Goal: Task Accomplishment & Management: Use online tool/utility

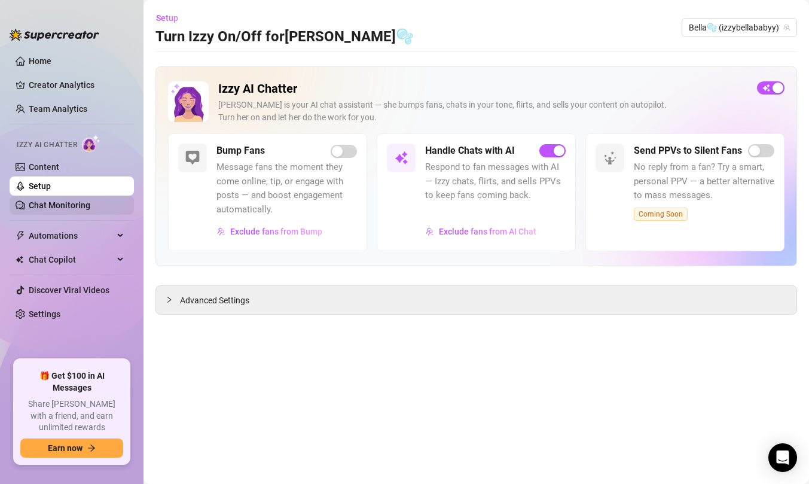
click at [88, 206] on link "Chat Monitoring" at bounding box center [60, 205] width 62 height 10
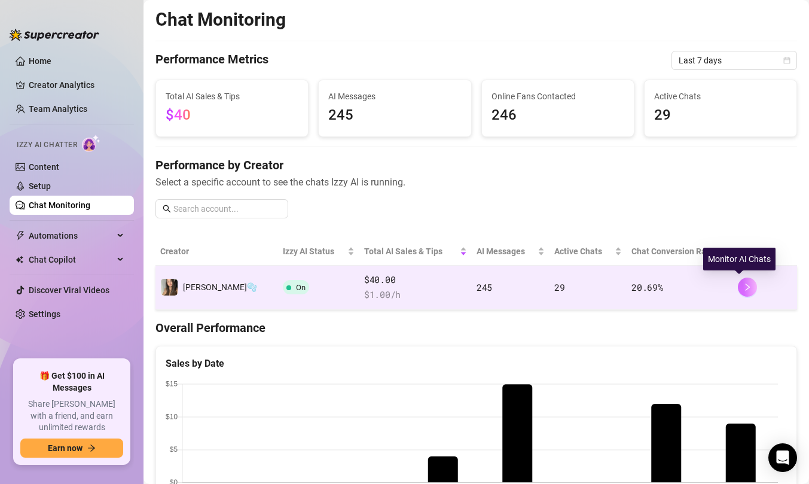
click at [738, 281] on button "button" at bounding box center [747, 286] width 19 height 19
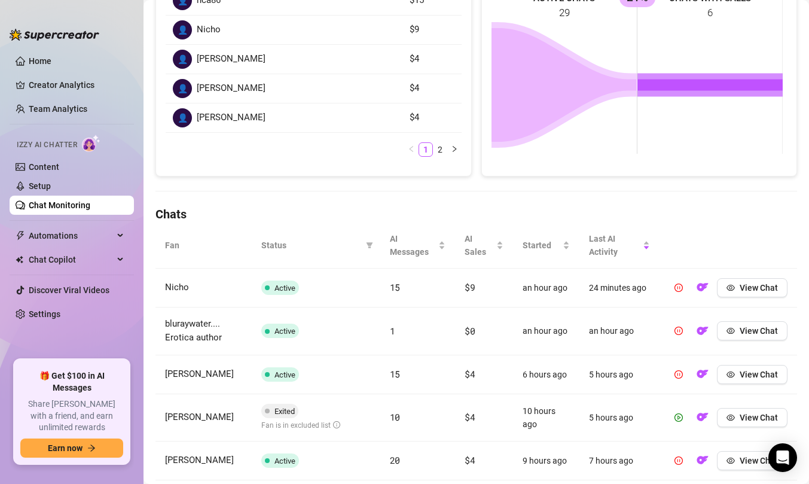
scroll to position [227, 0]
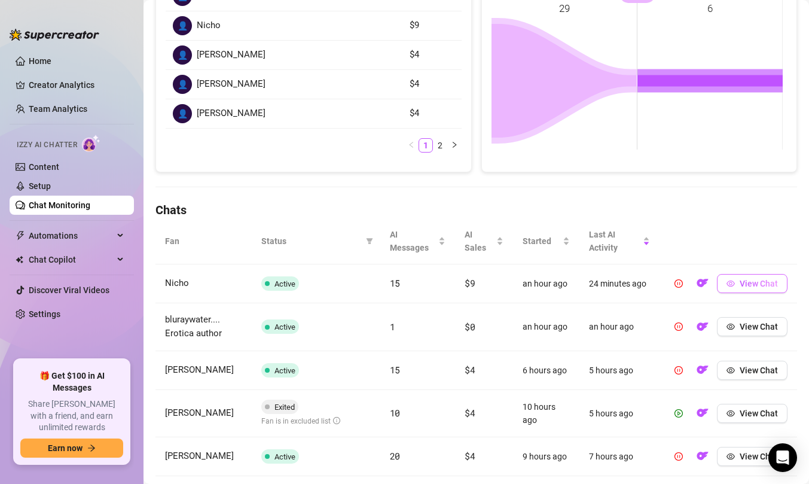
click at [739, 280] on span "View Chat" at bounding box center [758, 284] width 38 height 10
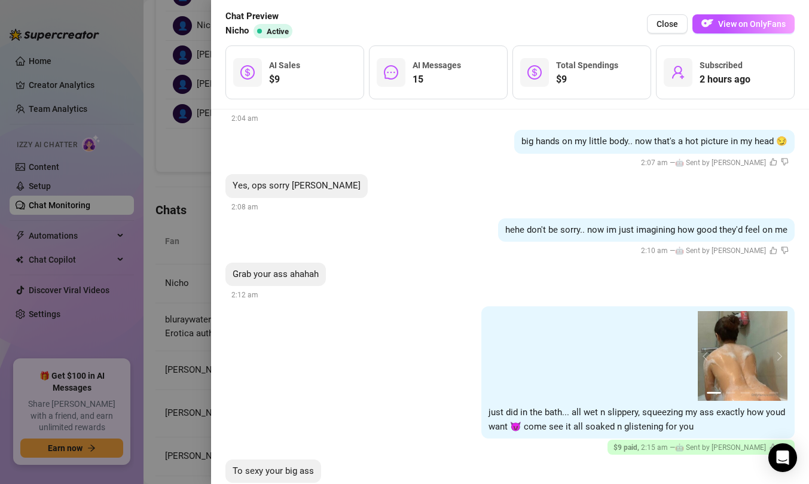
scroll to position [1476, 0]
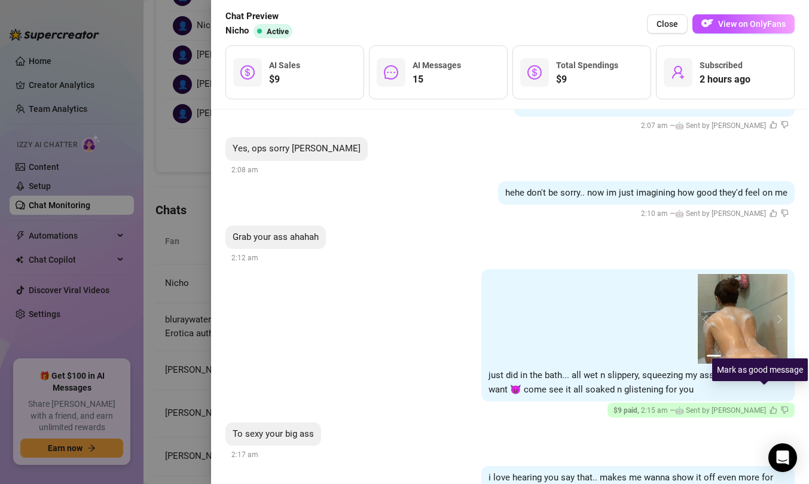
click at [769, 406] on icon "like" at bounding box center [773, 410] width 8 height 8
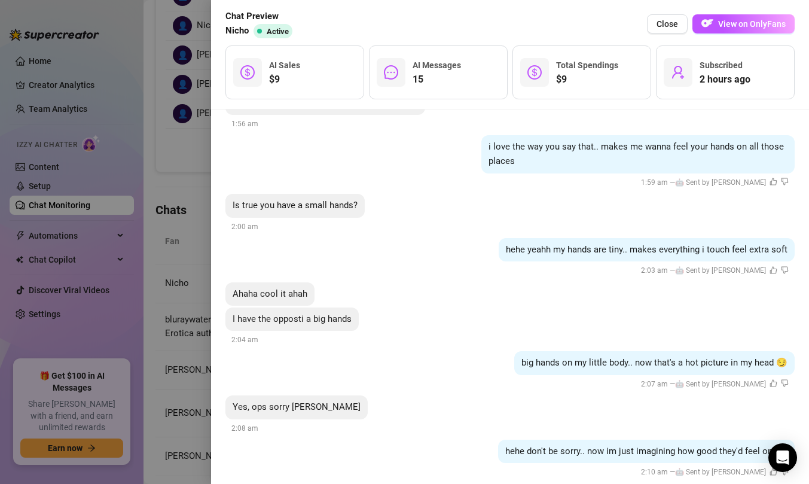
scroll to position [1212, 0]
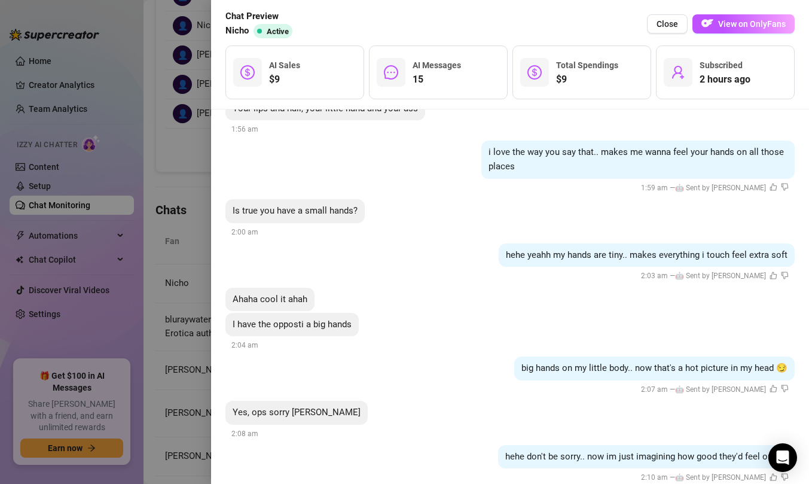
click at [144, 79] on div at bounding box center [404, 242] width 809 height 484
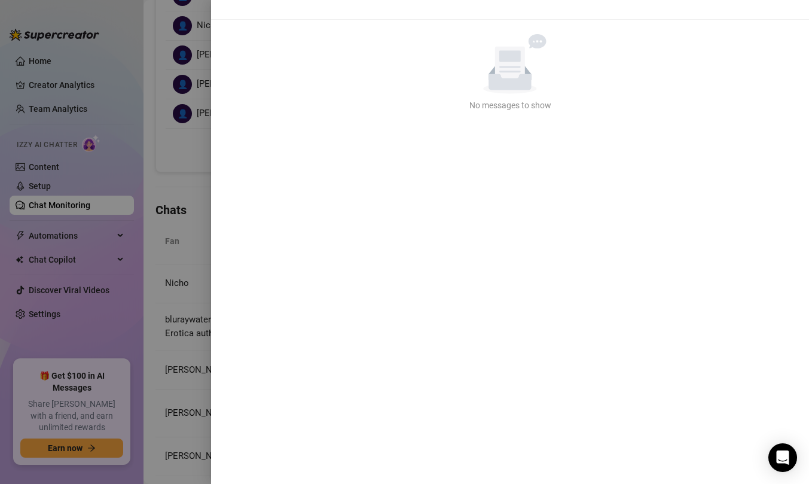
scroll to position [0, 0]
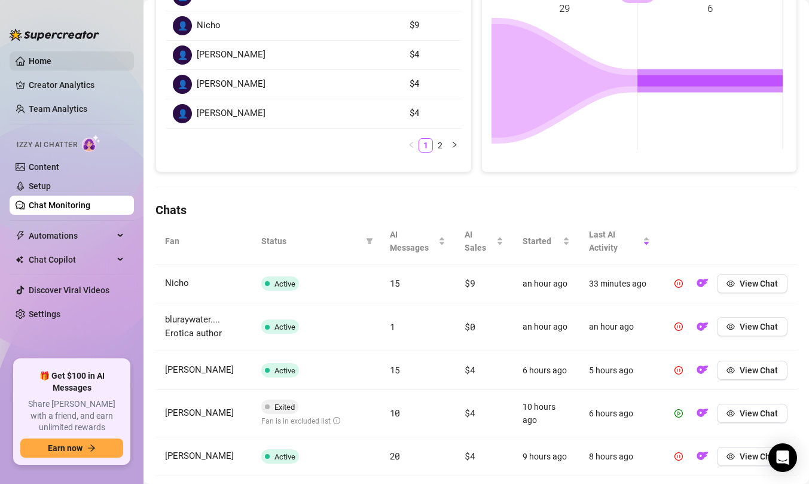
click at [51, 56] on link "Home" at bounding box center [40, 61] width 23 height 10
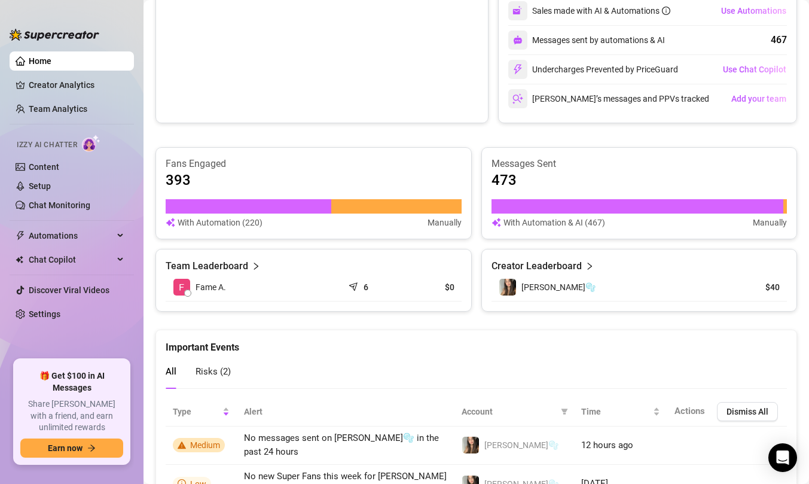
scroll to position [336, 0]
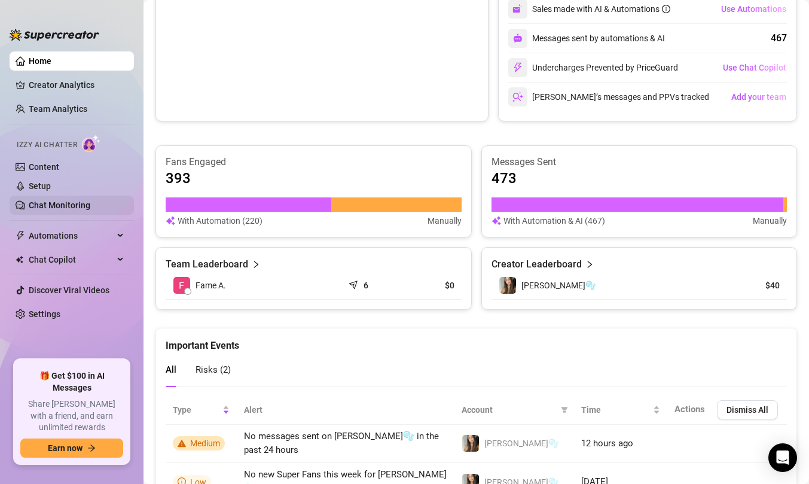
click at [65, 210] on link "Chat Monitoring" at bounding box center [60, 205] width 62 height 10
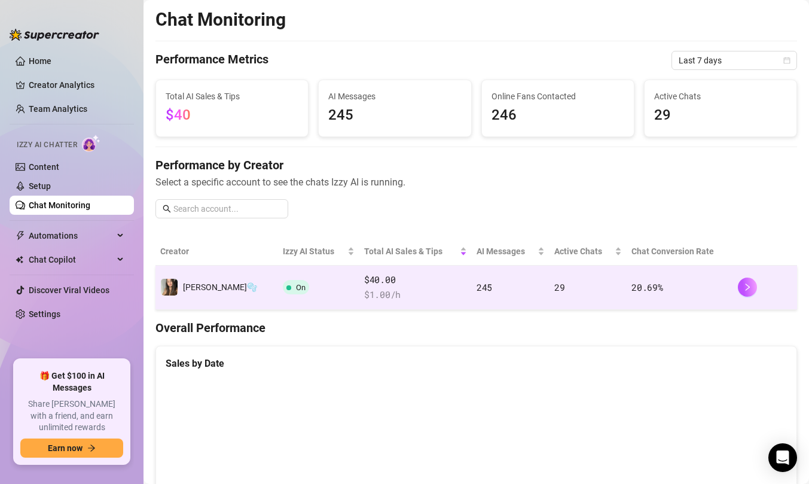
click at [505, 289] on td "245" at bounding box center [511, 287] width 78 height 44
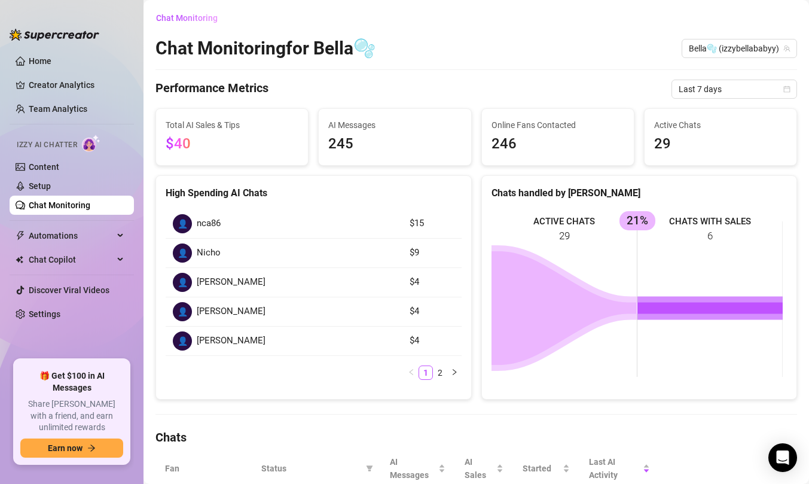
scroll to position [22, 0]
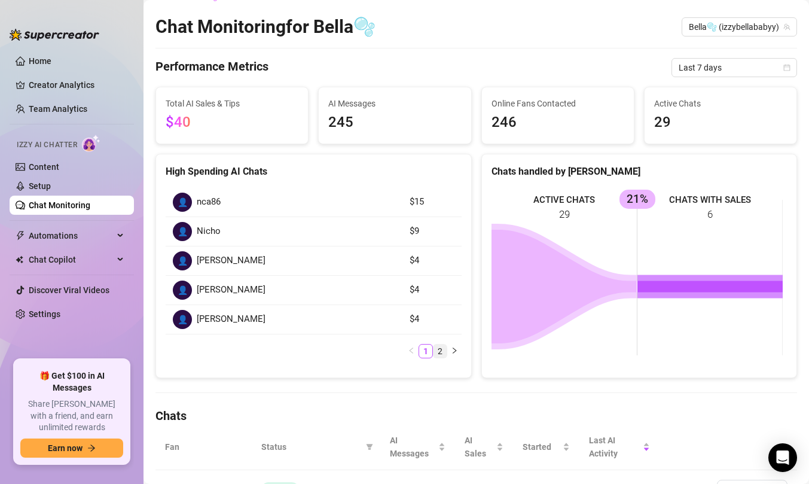
click at [441, 351] on link "2" at bounding box center [439, 350] width 13 height 13
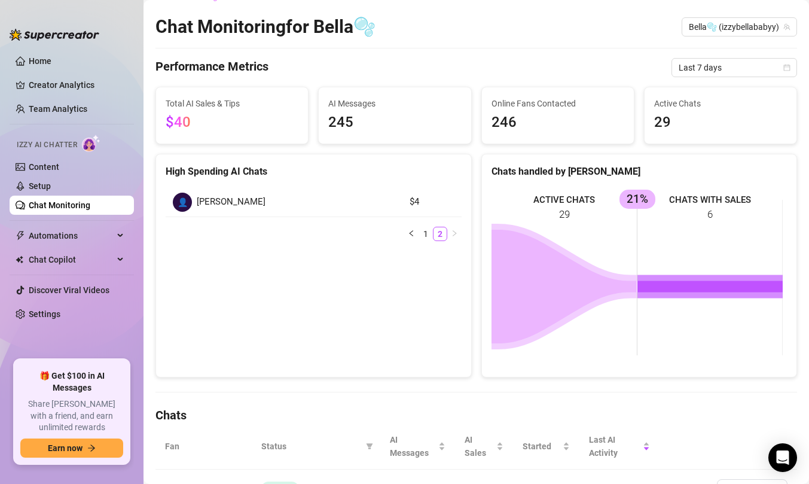
click at [420, 350] on div "High Spending AI Chats 👤 [PERSON_NAME] $4 1 2" at bounding box center [313, 266] width 316 height 224
click at [423, 238] on link "1" at bounding box center [425, 233] width 13 height 13
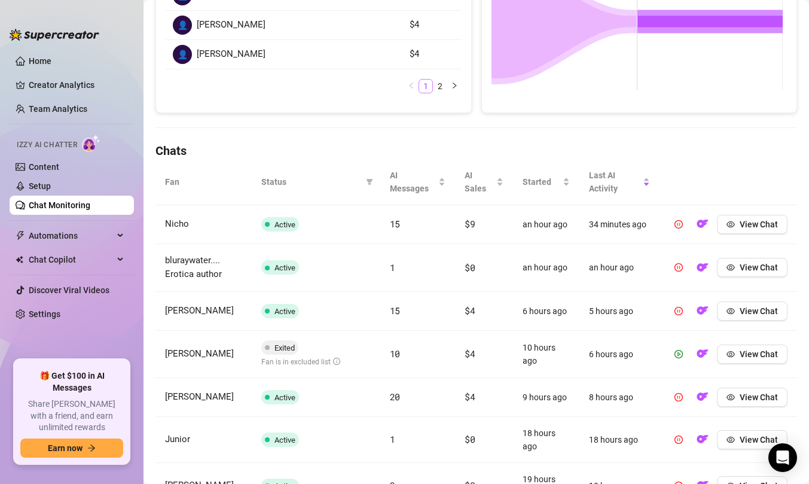
scroll to position [0, 0]
